Goal: Information Seeking & Learning: Understand process/instructions

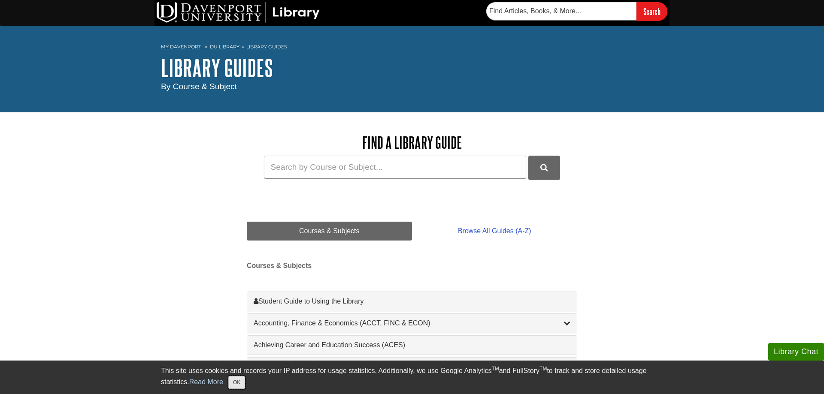
click at [242, 384] on button "OK" at bounding box center [236, 382] width 17 height 13
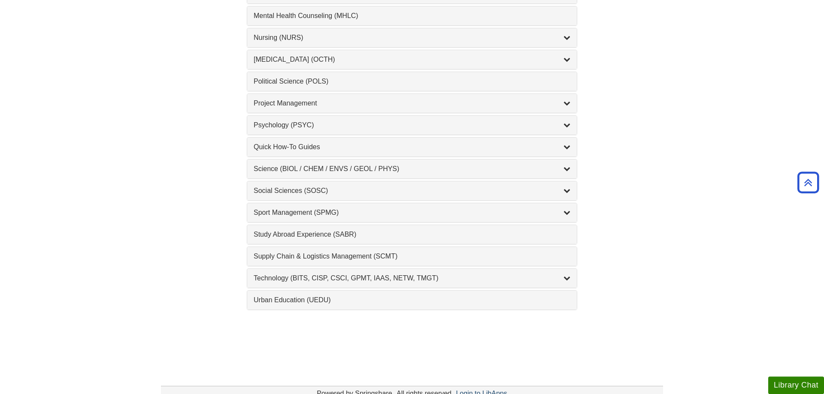
scroll to position [875, 0]
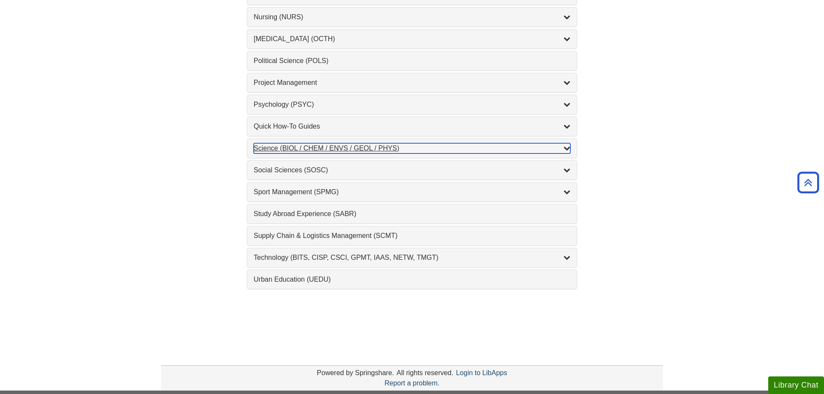
click at [298, 152] on div "Science (BIOL / CHEM / ENVS / GEOL / PHYS) , 7 guides" at bounding box center [412, 148] width 317 height 10
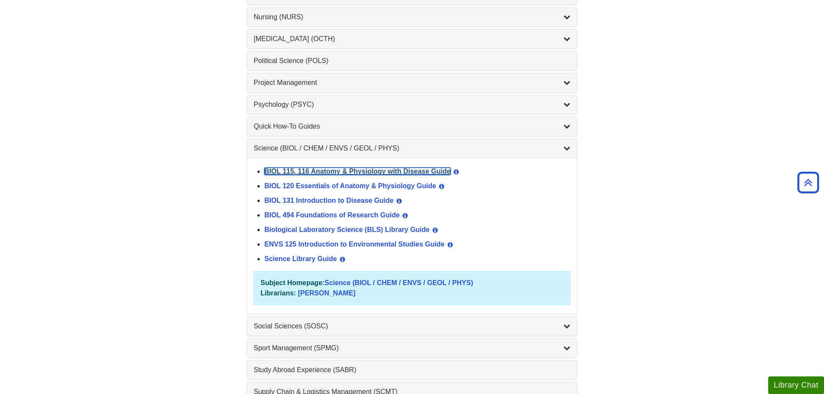
click at [298, 172] on link "BIOL 115, 116 Anatomy & Physiology with Disease Guide" at bounding box center [357, 171] width 186 height 7
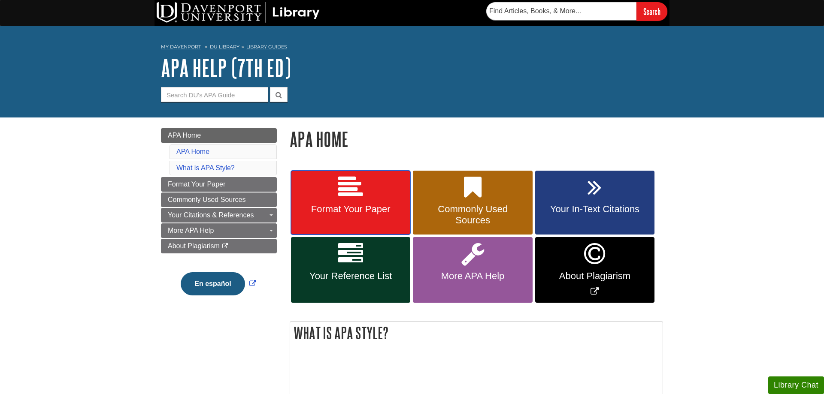
click at [394, 193] on link "Format Your Paper" at bounding box center [350, 203] width 119 height 64
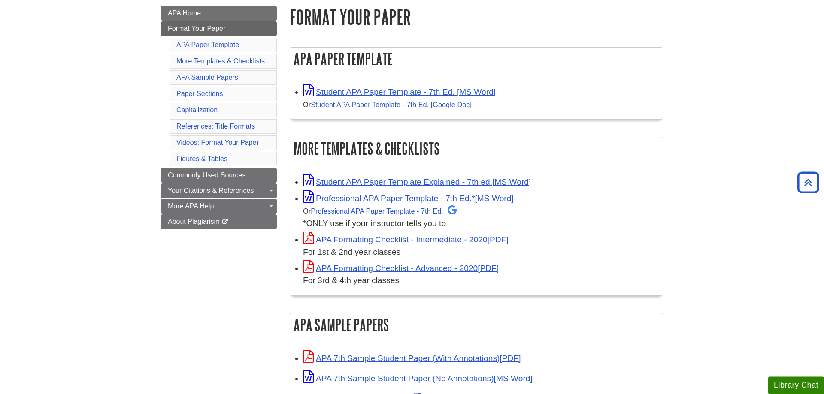
scroll to position [88, 0]
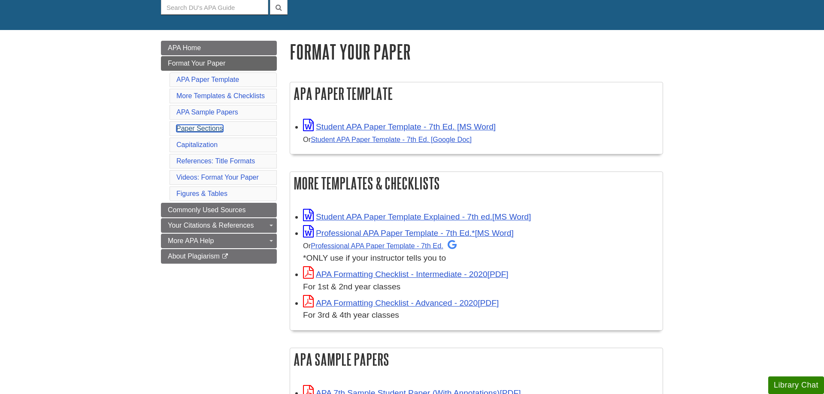
click at [201, 127] on link "Paper Sections" at bounding box center [199, 128] width 47 height 7
